Goal: Task Accomplishment & Management: Manage account settings

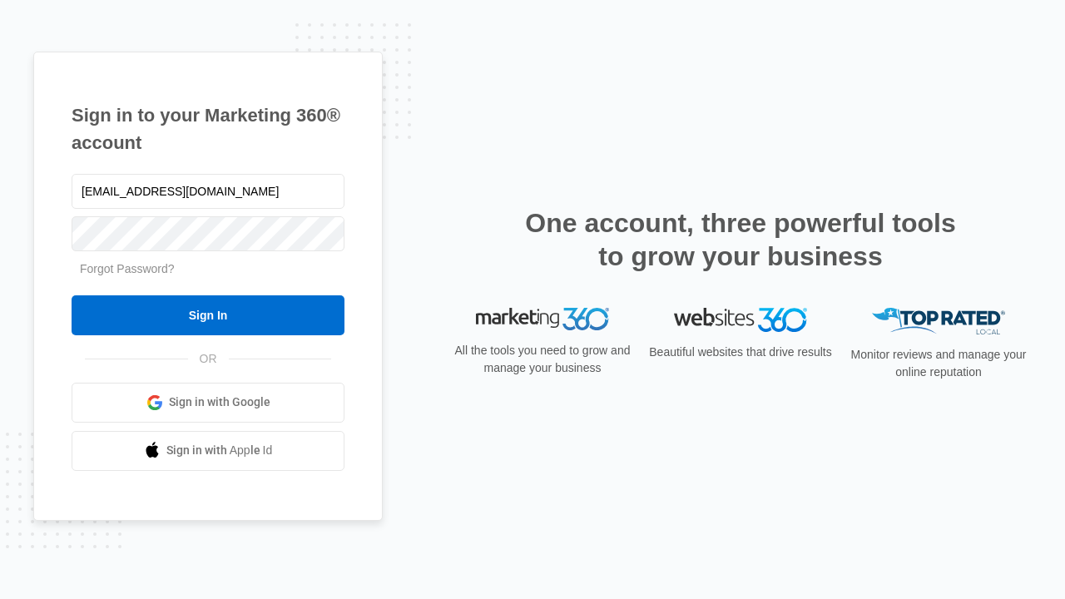
type input "[EMAIL_ADDRESS][DOMAIN_NAME]"
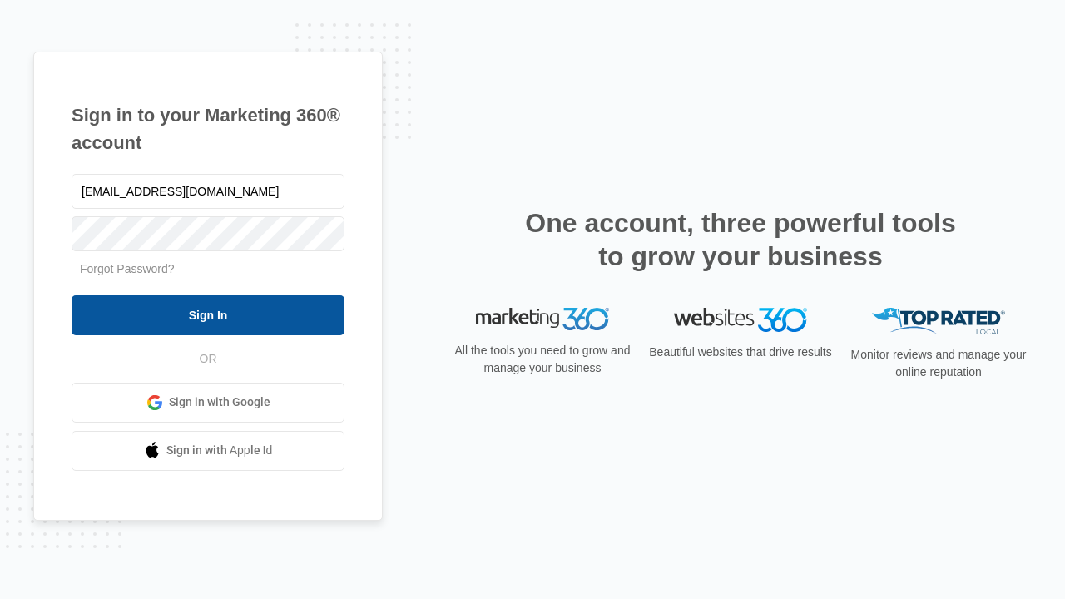
click at [208, 315] on input "Sign In" at bounding box center [208, 315] width 273 height 40
